Goal: Navigation & Orientation: Go to known website

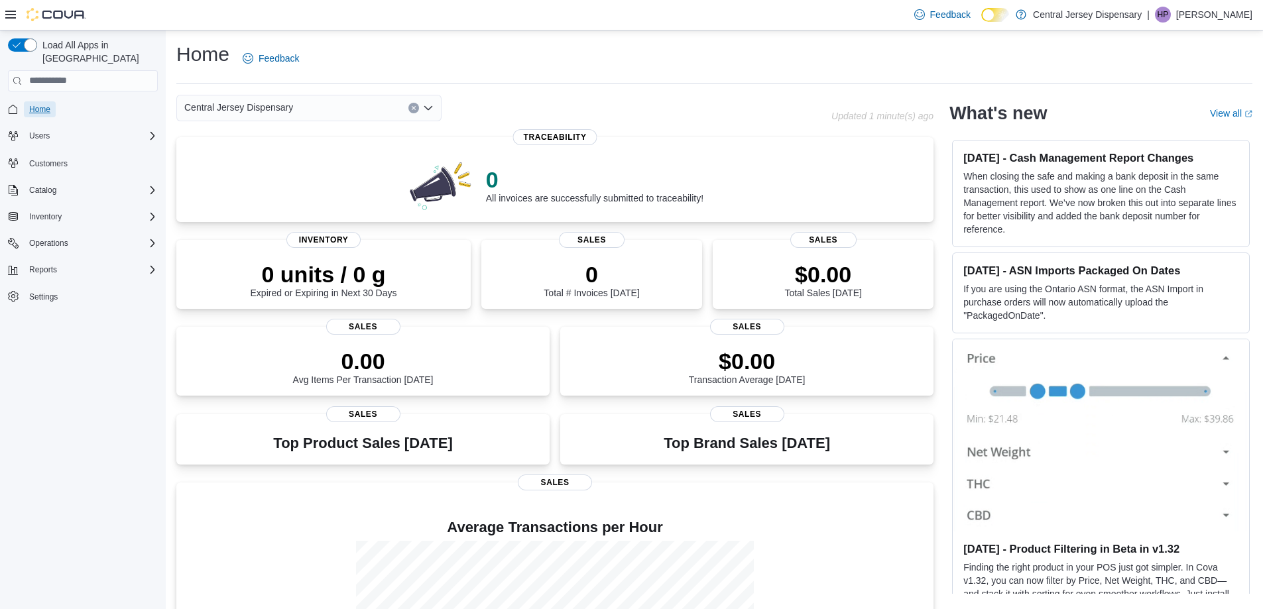
click at [42, 104] on span "Home" at bounding box center [39, 109] width 21 height 11
